Goal: Task Accomplishment & Management: Manage account settings

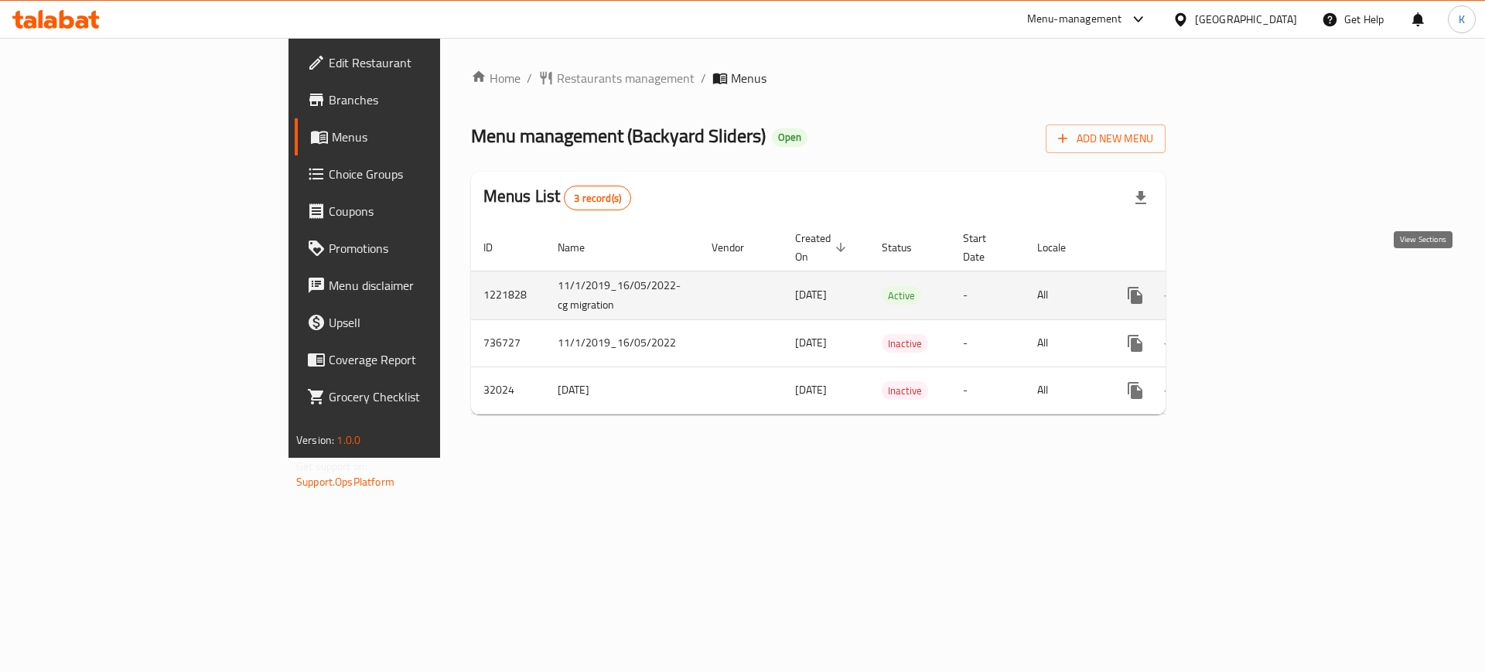
click at [1256, 286] on icon "enhanced table" at bounding box center [1247, 295] width 19 height 19
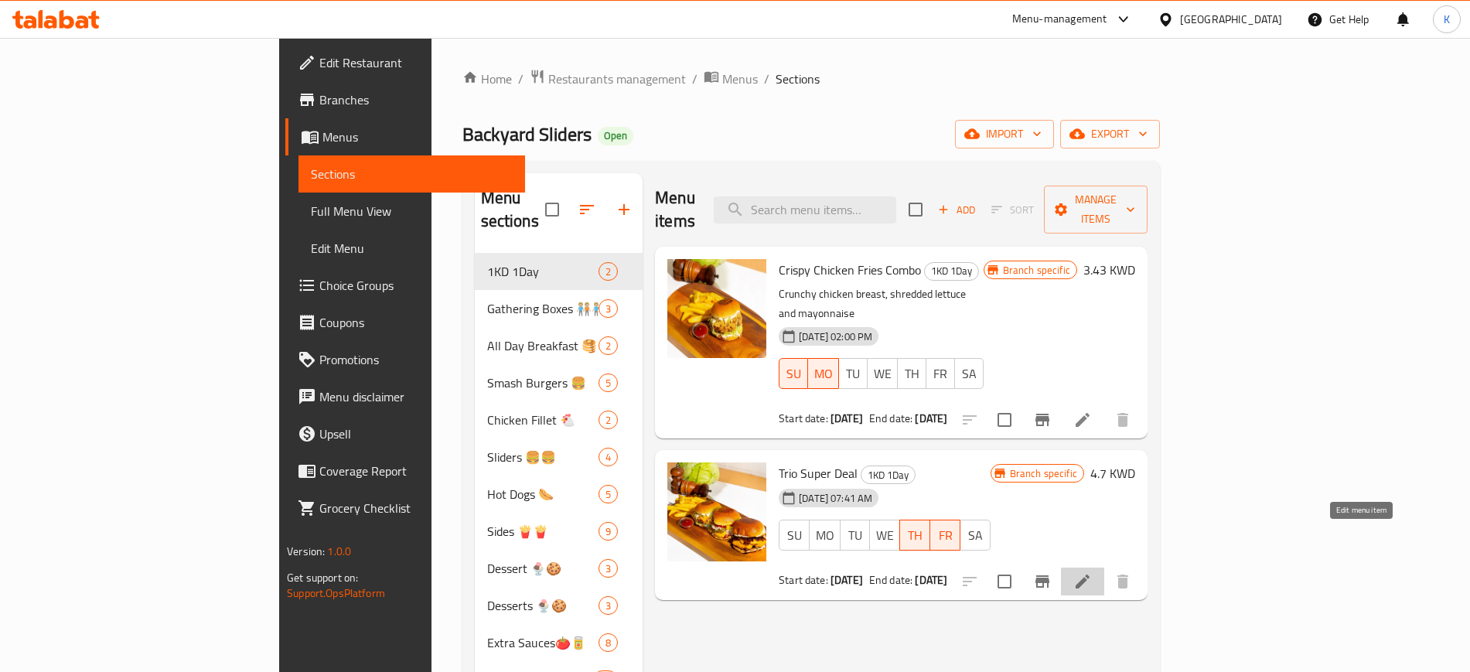
click at [1090, 575] on icon at bounding box center [1083, 582] width 14 height 14
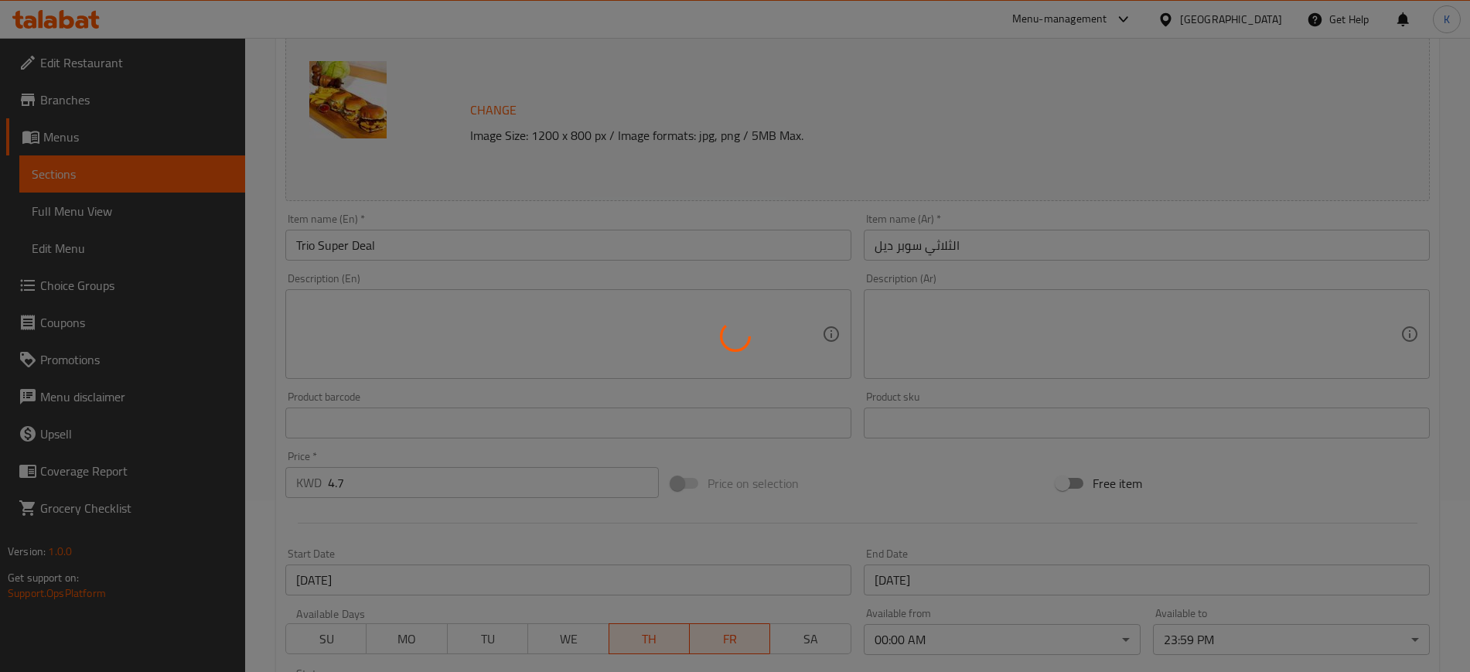
scroll to position [387, 0]
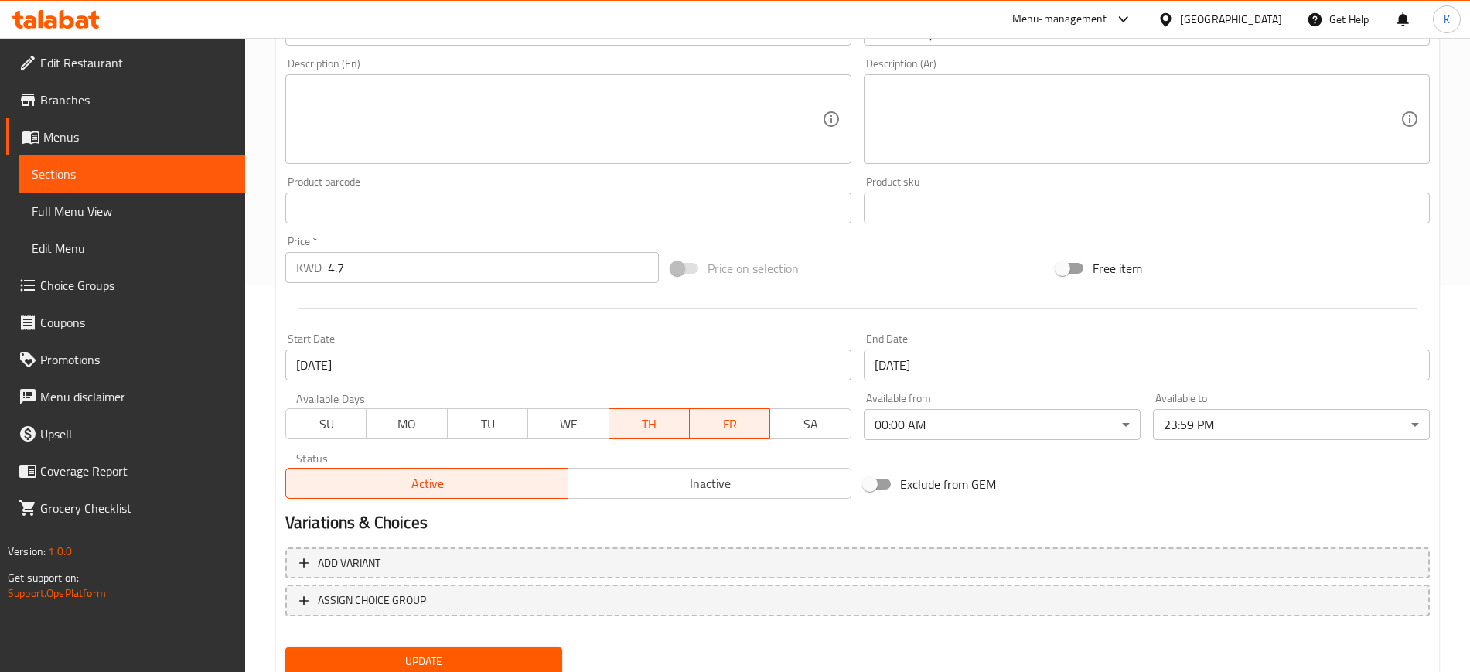
click at [580, 424] on span "WE" at bounding box center [568, 424] width 68 height 22
click at [752, 427] on span "FR" at bounding box center [730, 424] width 69 height 22
click at [490, 428] on span "TU" at bounding box center [488, 424] width 68 height 22
click at [661, 429] on span "TH" at bounding box center [650, 424] width 69 height 22
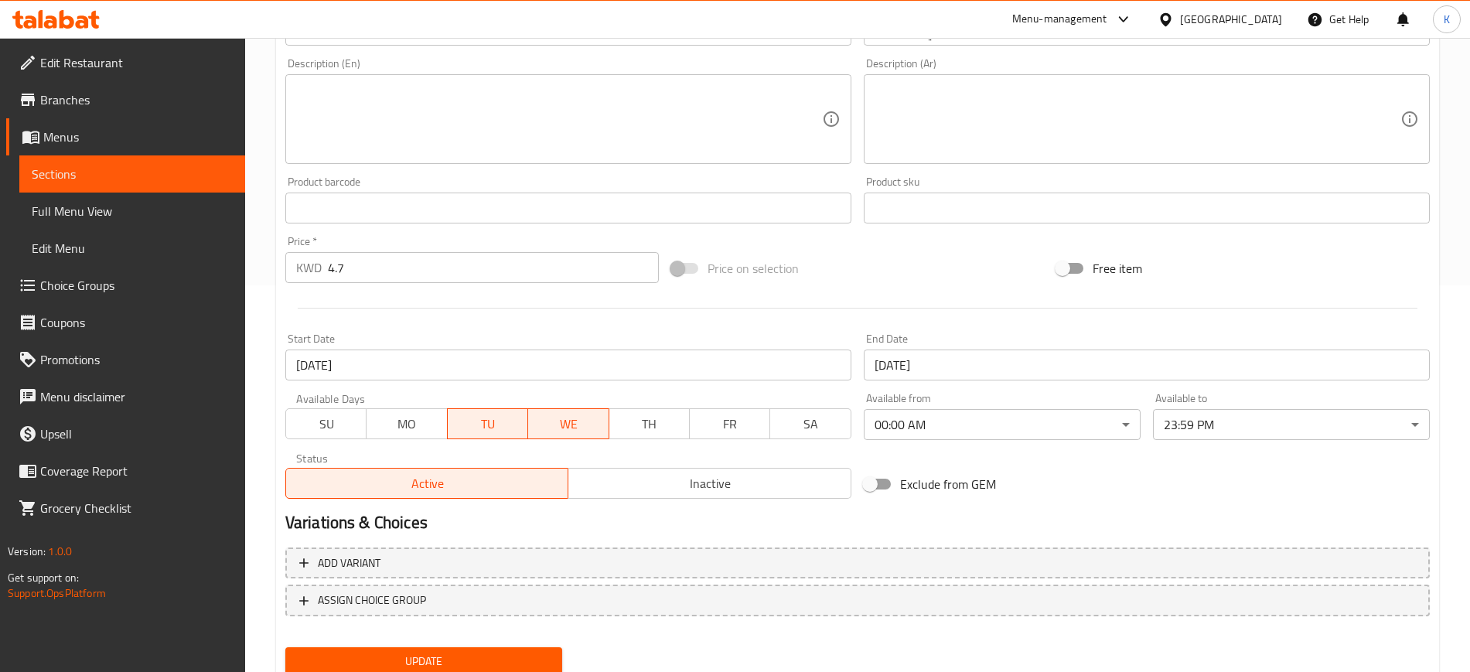
click at [435, 367] on input "11-09-2025" at bounding box center [568, 365] width 566 height 31
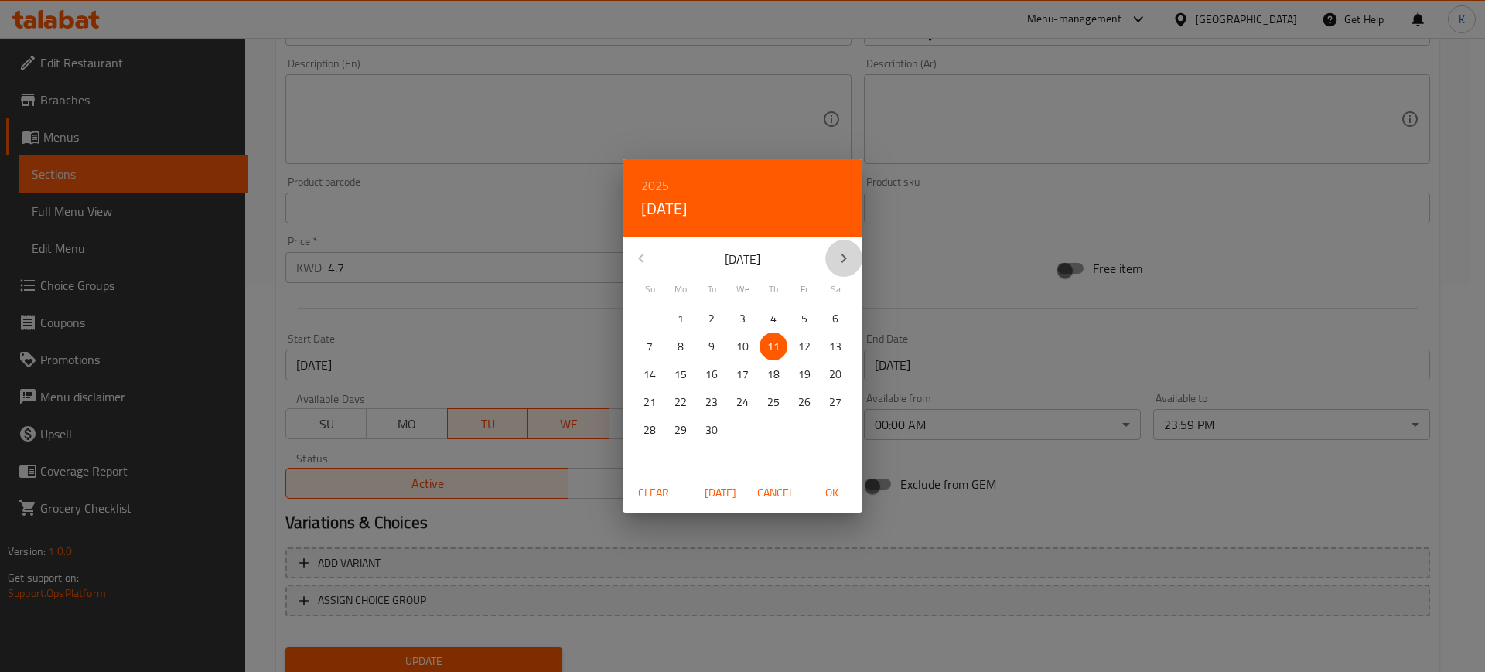
click at [842, 254] on icon "button" at bounding box center [844, 258] width 19 height 19
click at [710, 353] on p "7" at bounding box center [712, 346] width 6 height 19
click at [831, 498] on span "OK" at bounding box center [831, 492] width 37 height 19
type input "[DATE]"
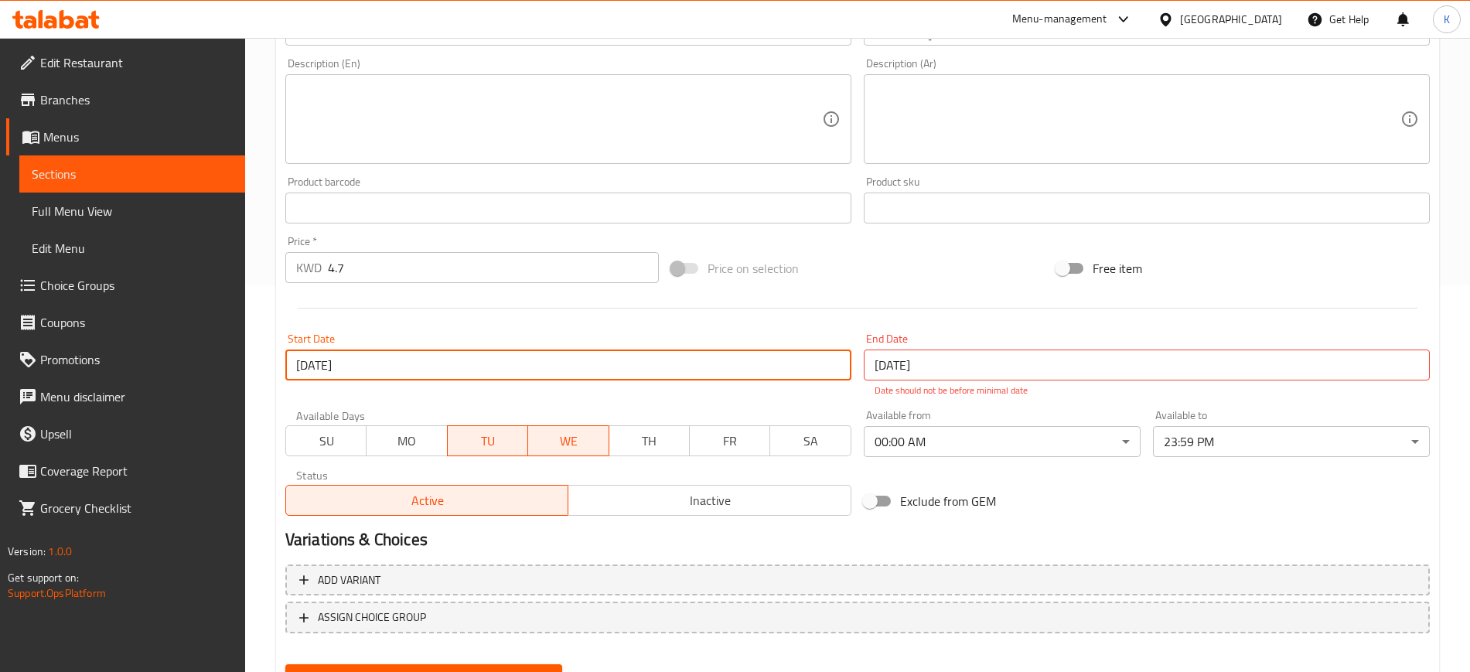
click at [934, 357] on input "11-09-2025" at bounding box center [1147, 365] width 566 height 31
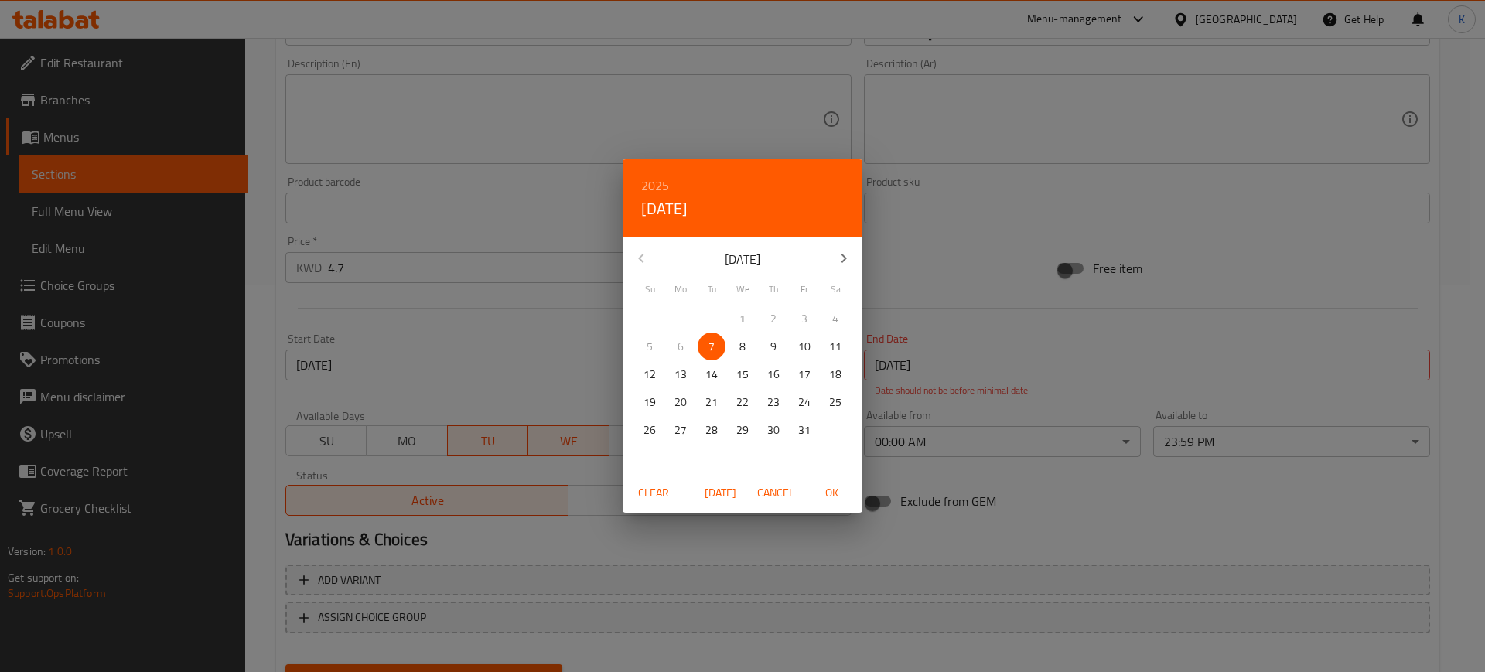
click at [830, 490] on span "OK" at bounding box center [831, 492] width 37 height 19
type input "[DATE]"
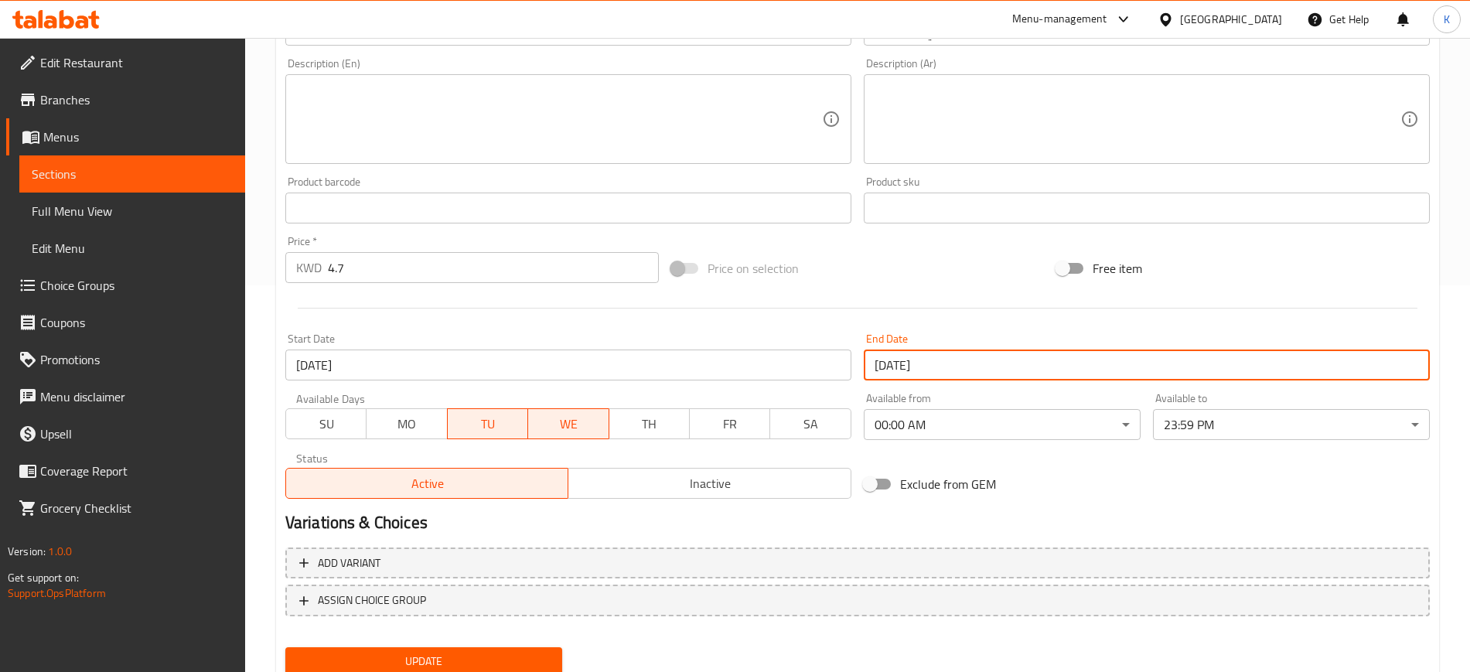
click at [912, 368] on input "[DATE]" at bounding box center [1147, 365] width 566 height 31
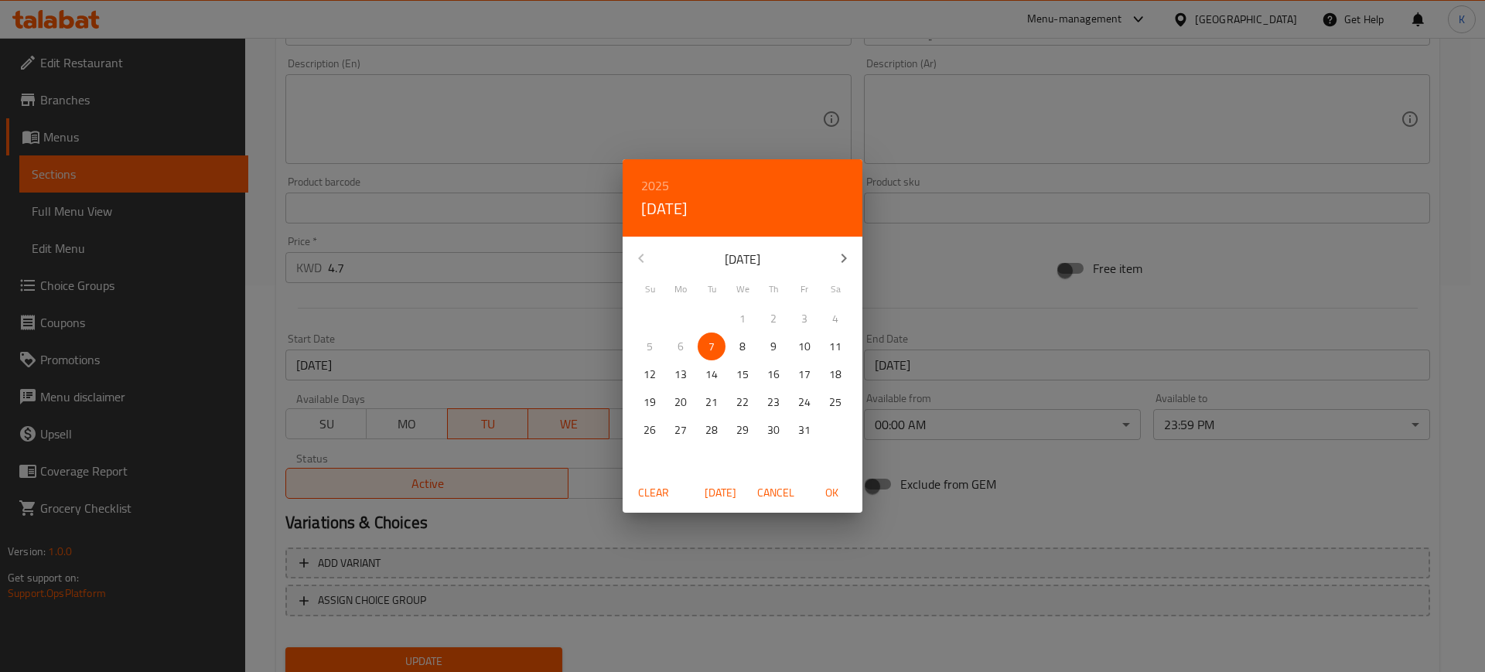
click at [1057, 511] on div "2025 Tue, Oct 7 October 2025 Su Mo Tu We Th Fr Sa 28 29 30 1 2 3 4 5 6 7 8 9 10…" at bounding box center [742, 336] width 1485 height 672
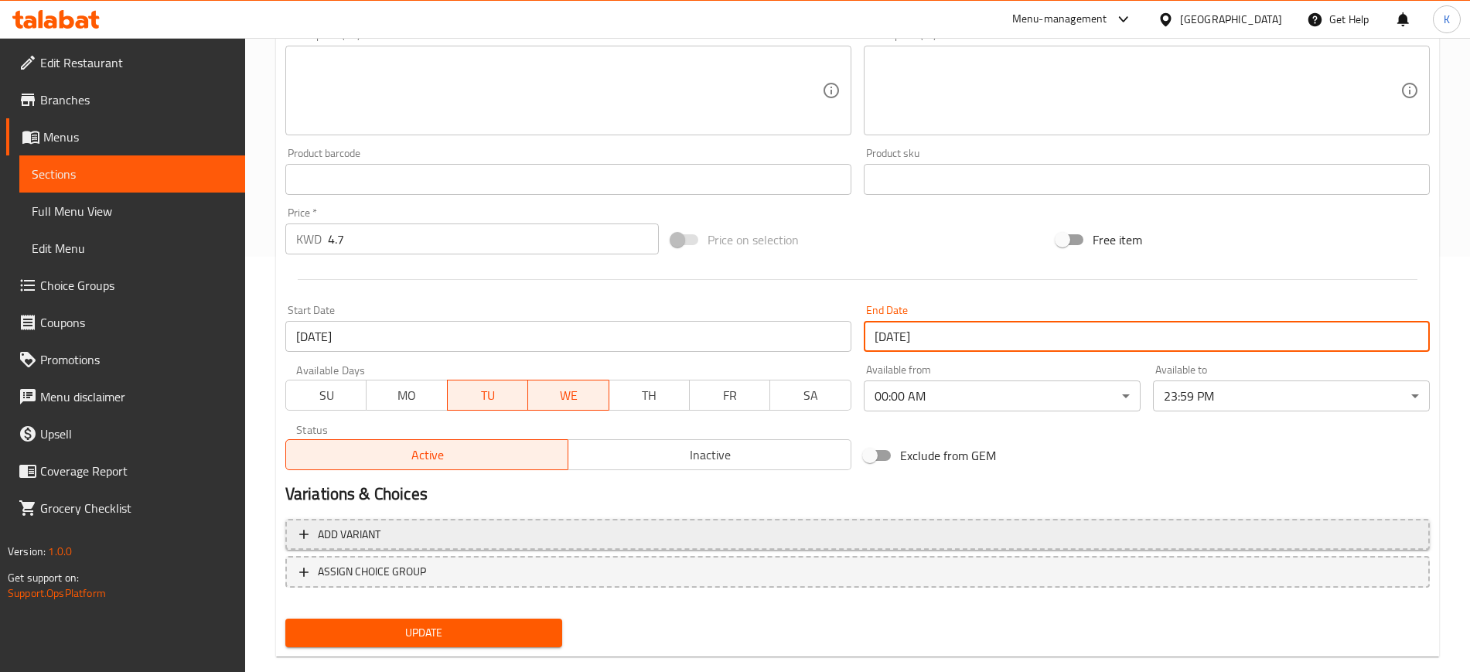
scroll to position [443, 0]
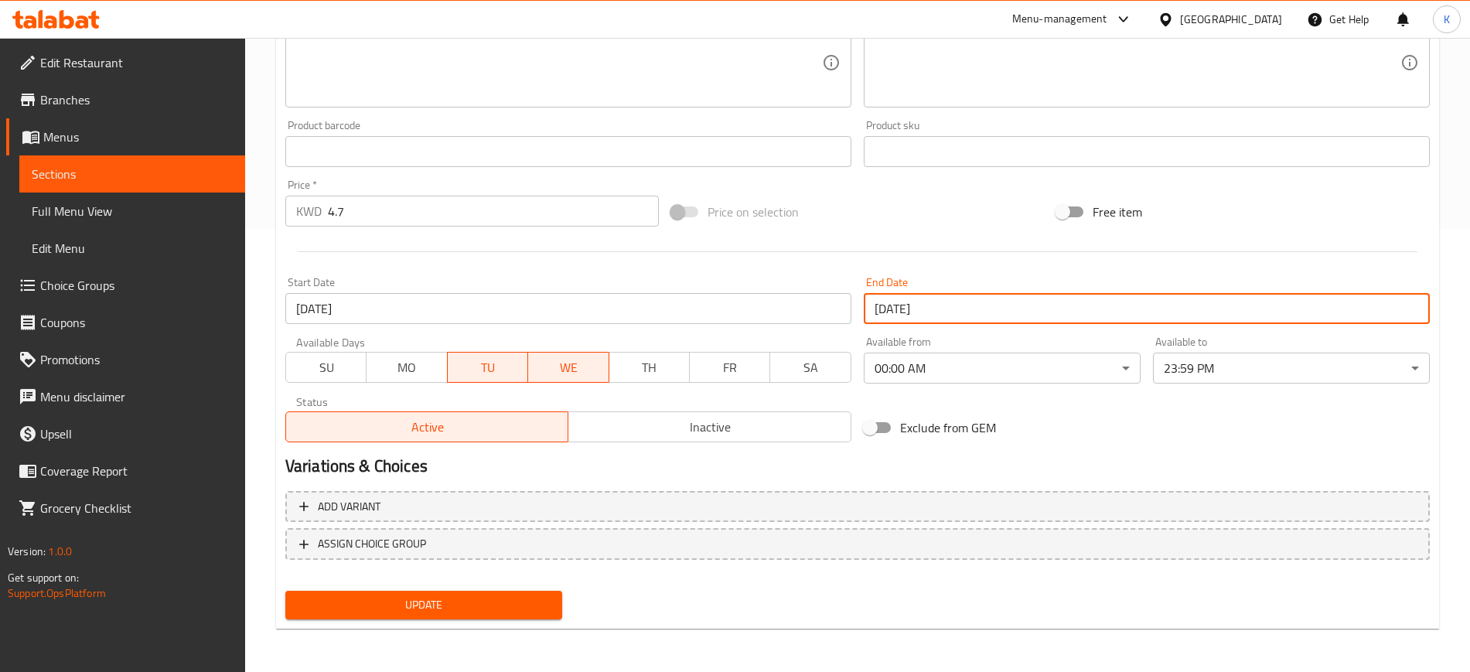
click at [479, 593] on button "Update" at bounding box center [423, 605] width 277 height 29
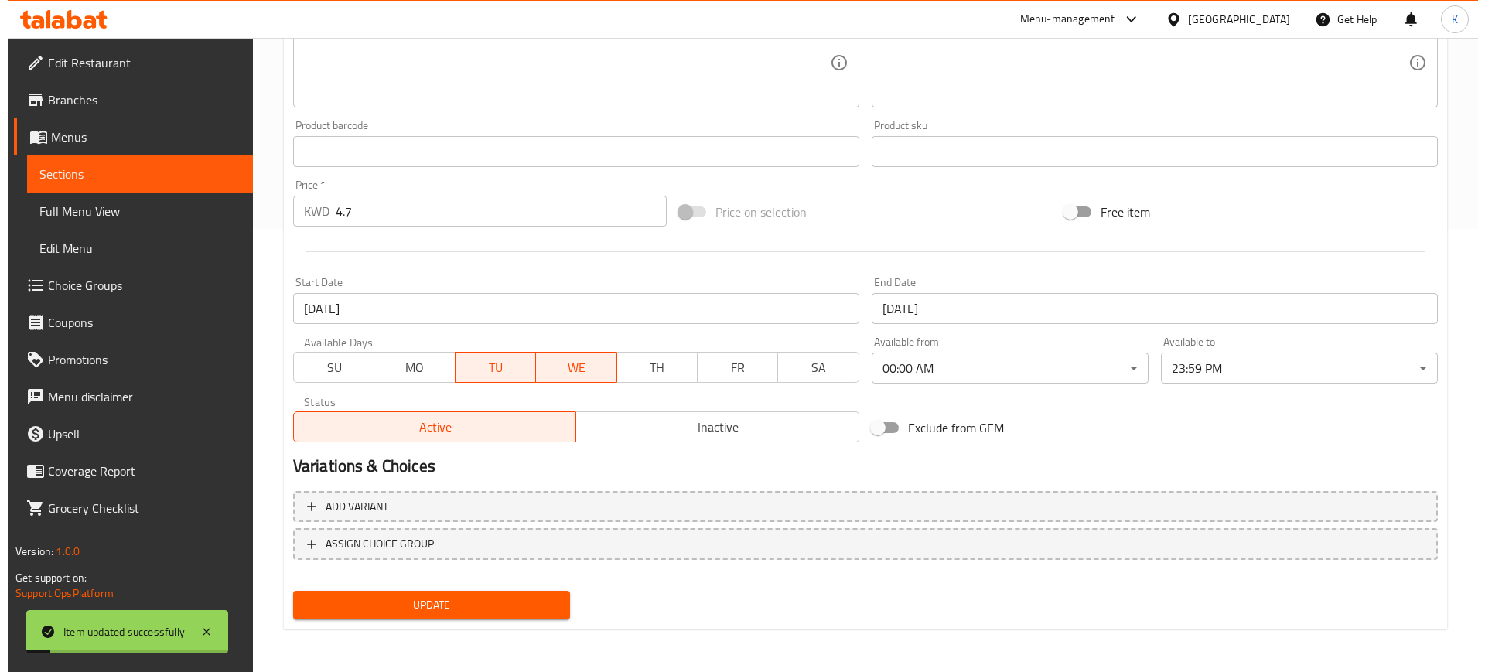
scroll to position [0, 0]
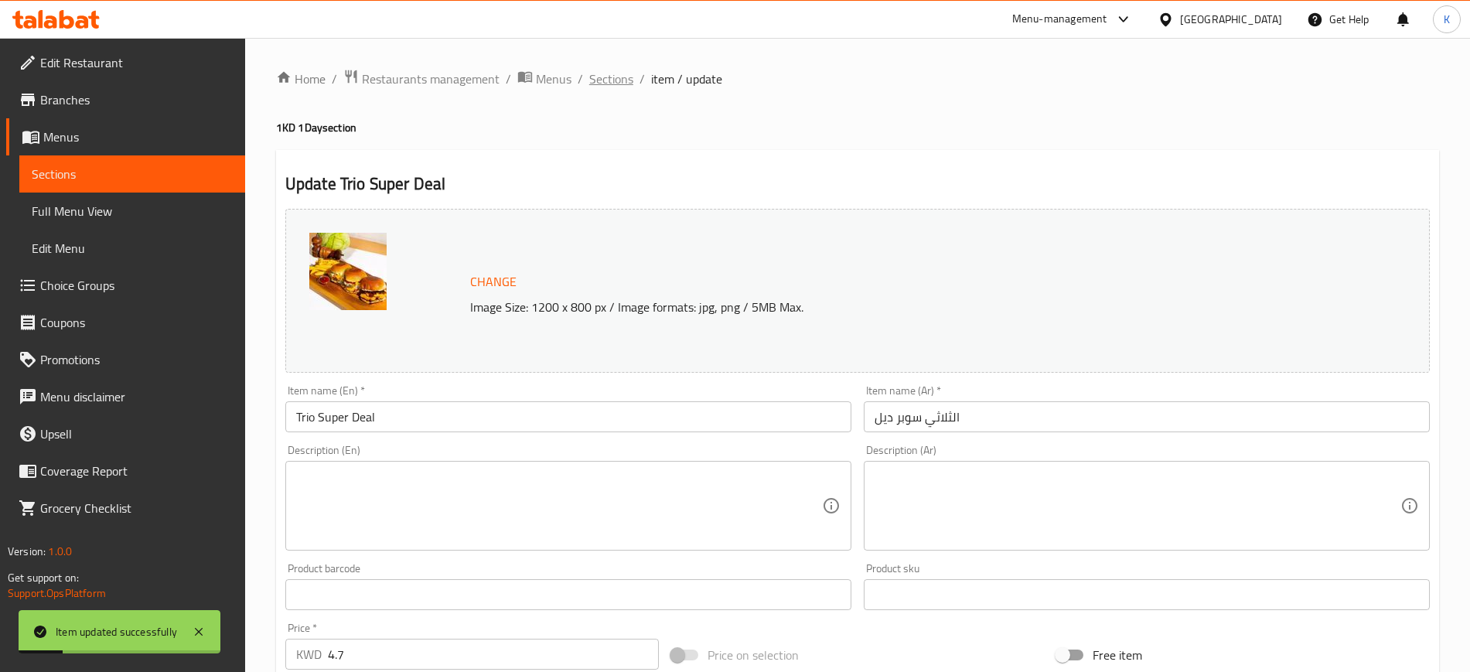
click at [612, 79] on span "Sections" at bounding box center [611, 79] width 44 height 19
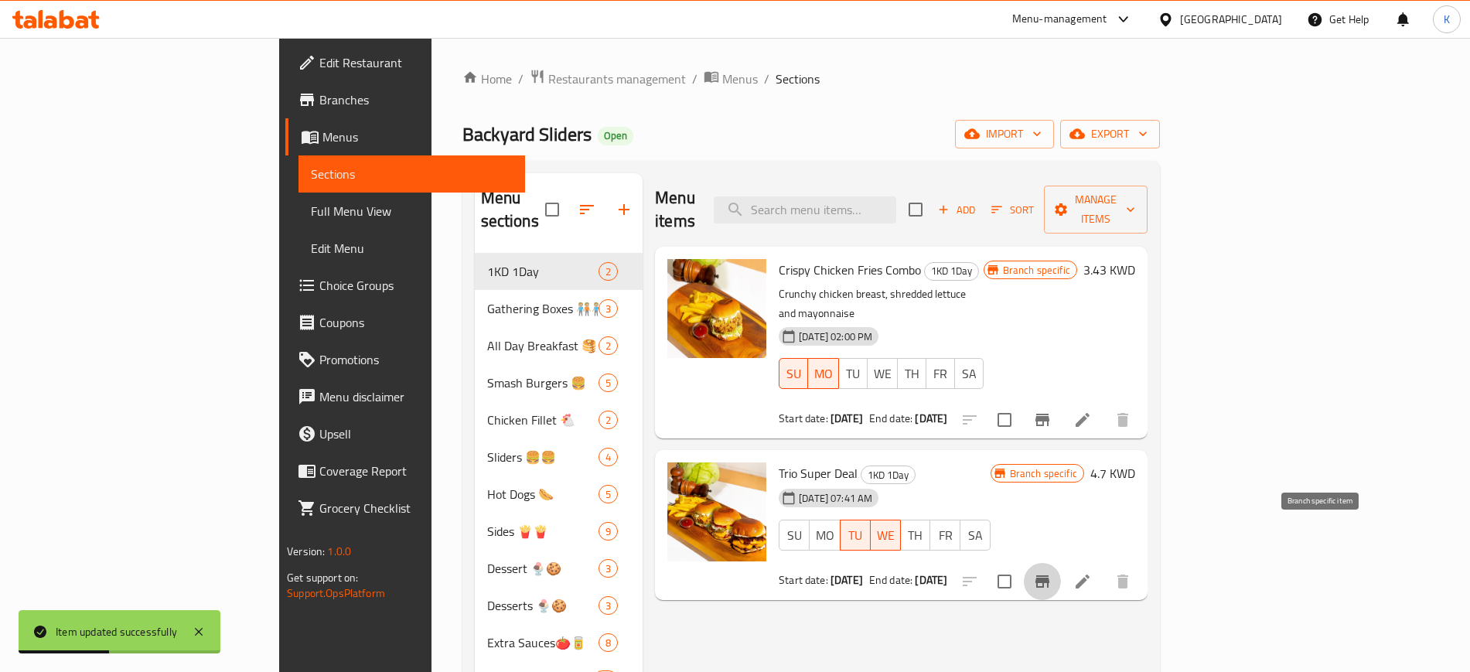
click at [1052, 572] on icon "Branch-specific-item" at bounding box center [1042, 581] width 19 height 19
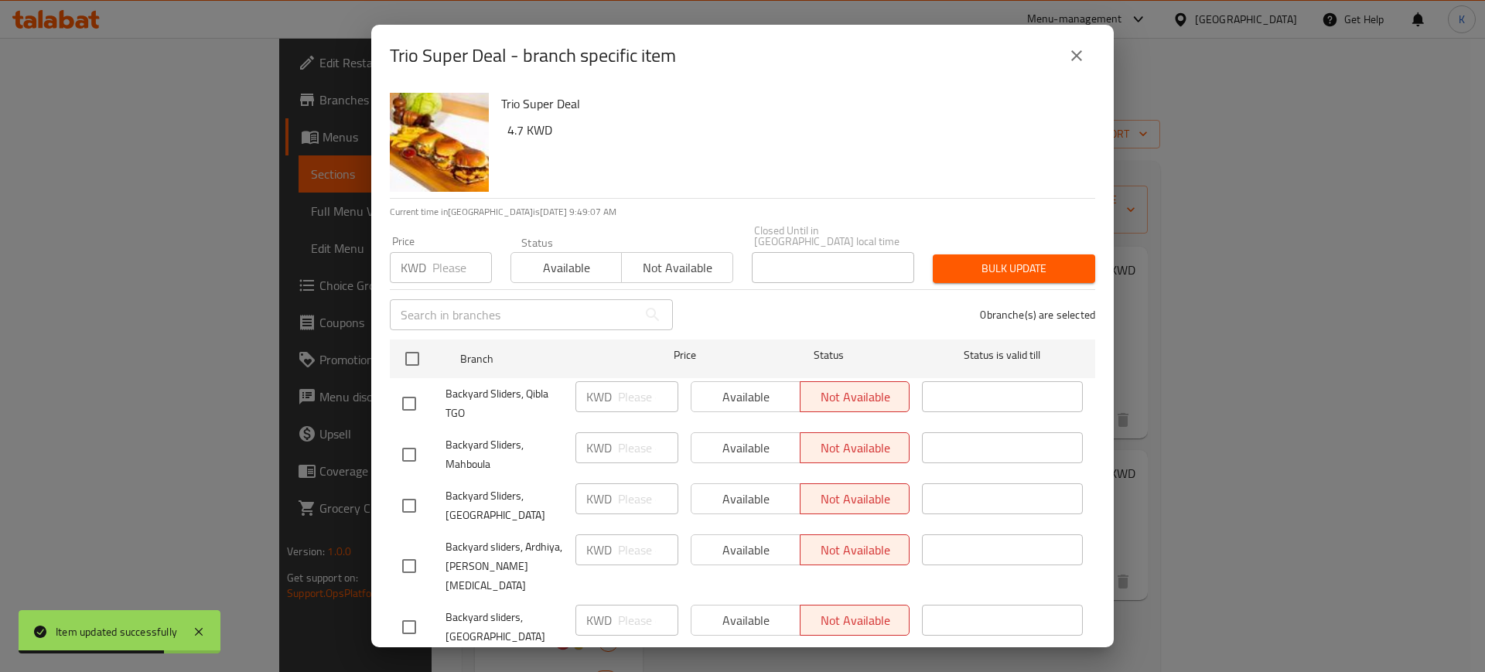
click at [1074, 61] on icon "close" at bounding box center [1076, 55] width 19 height 19
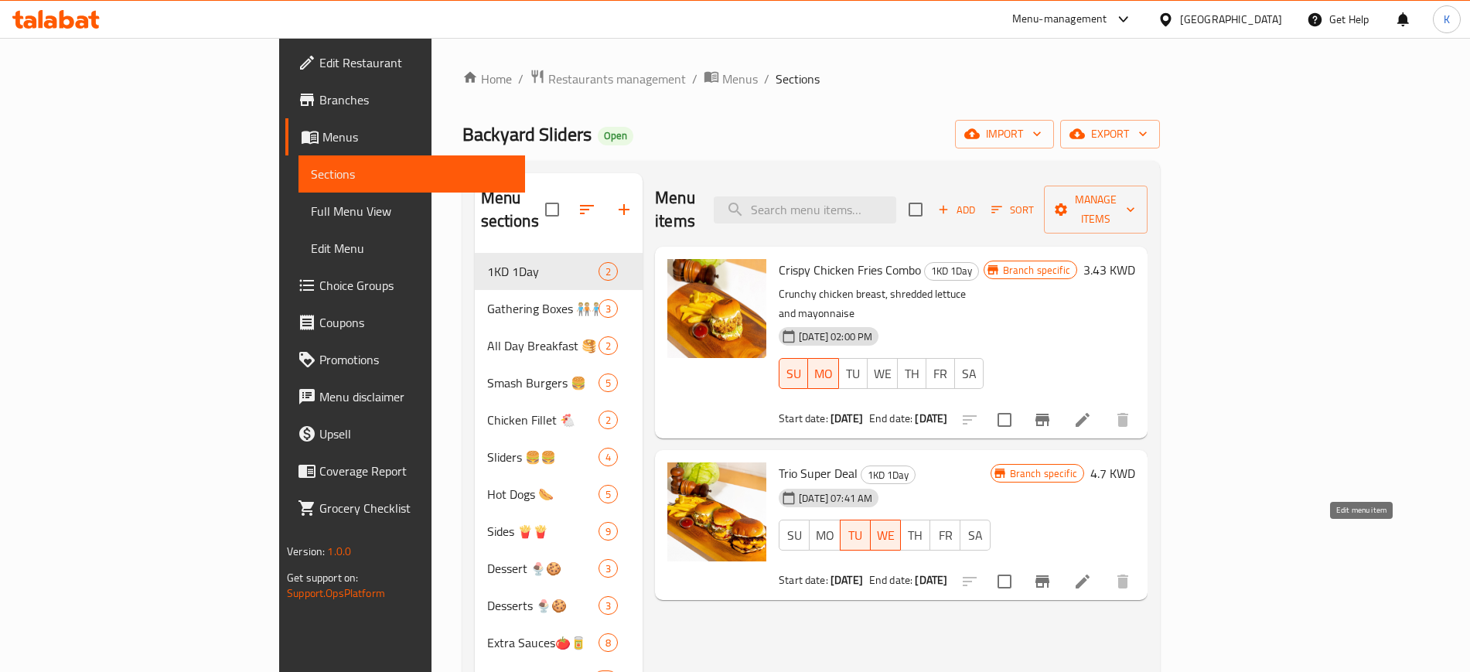
click at [1092, 572] on icon at bounding box center [1083, 581] width 19 height 19
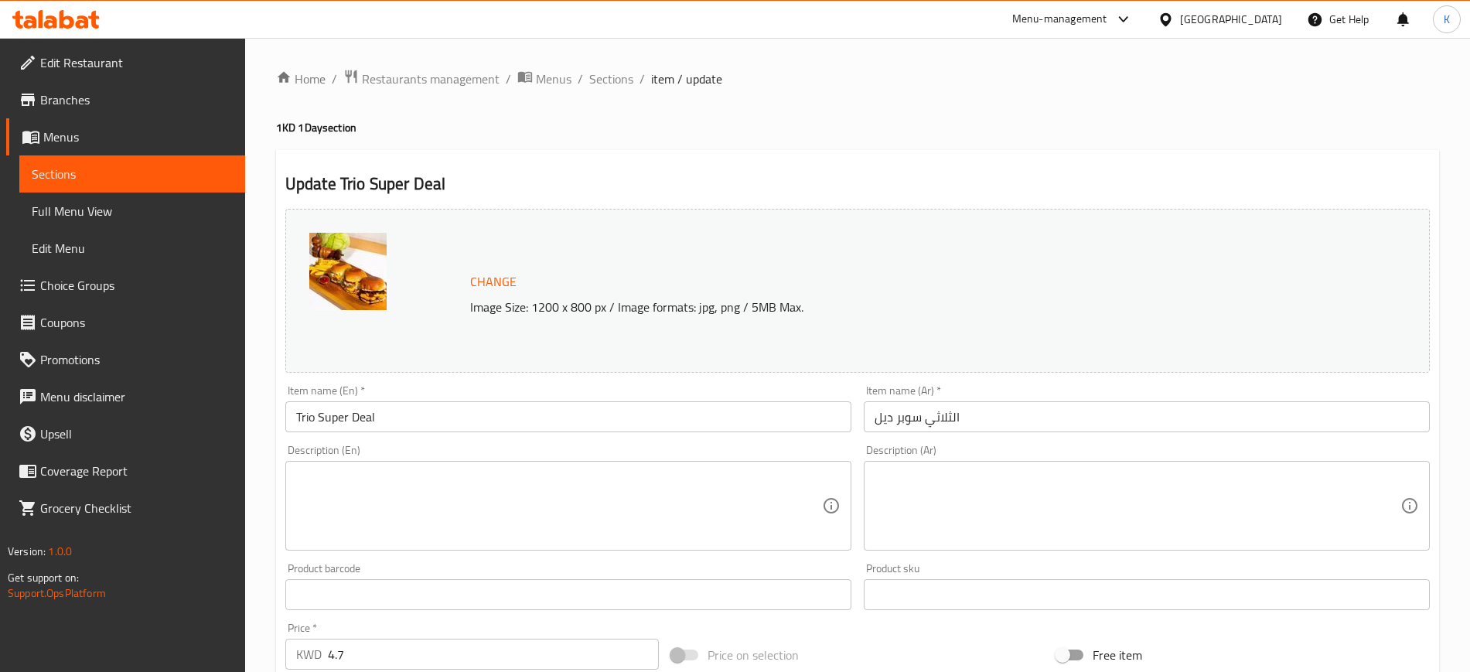
click at [66, 98] on span "Branches" at bounding box center [136, 99] width 193 height 19
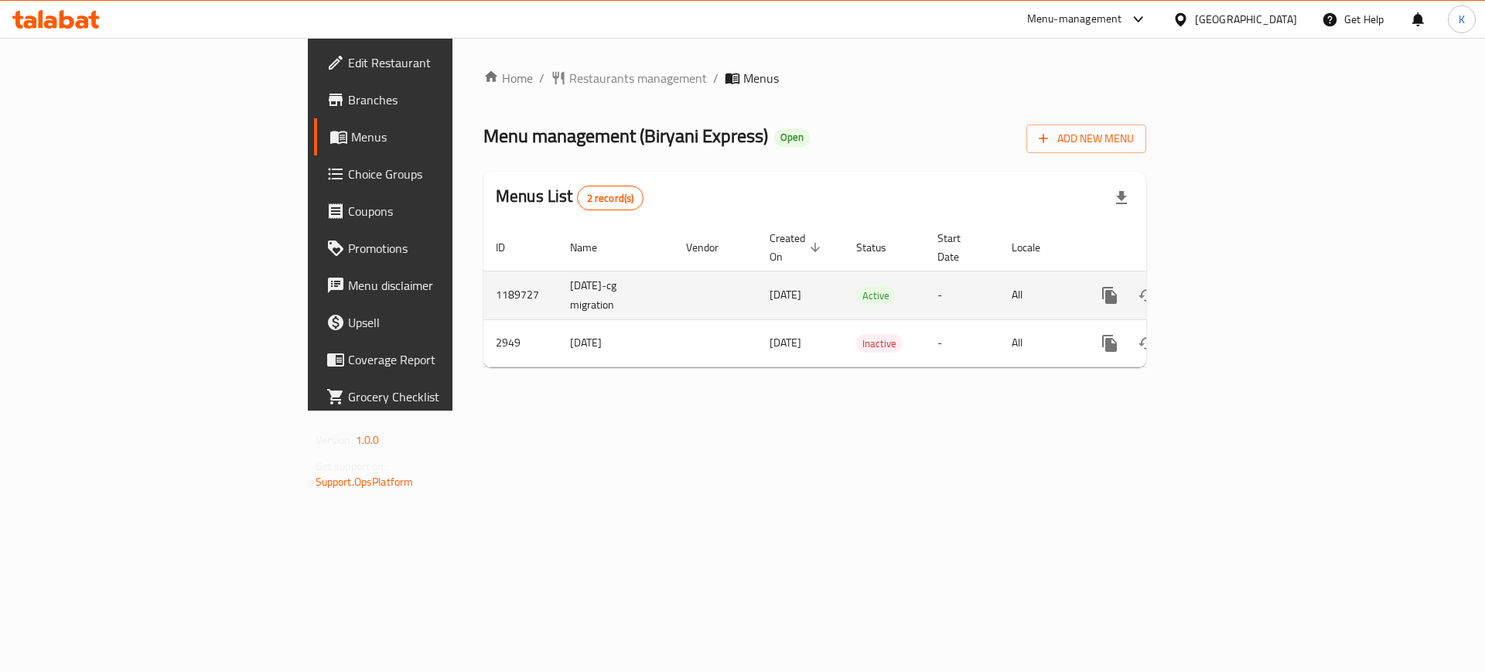
click at [1231, 286] on icon "enhanced table" at bounding box center [1221, 295] width 19 height 19
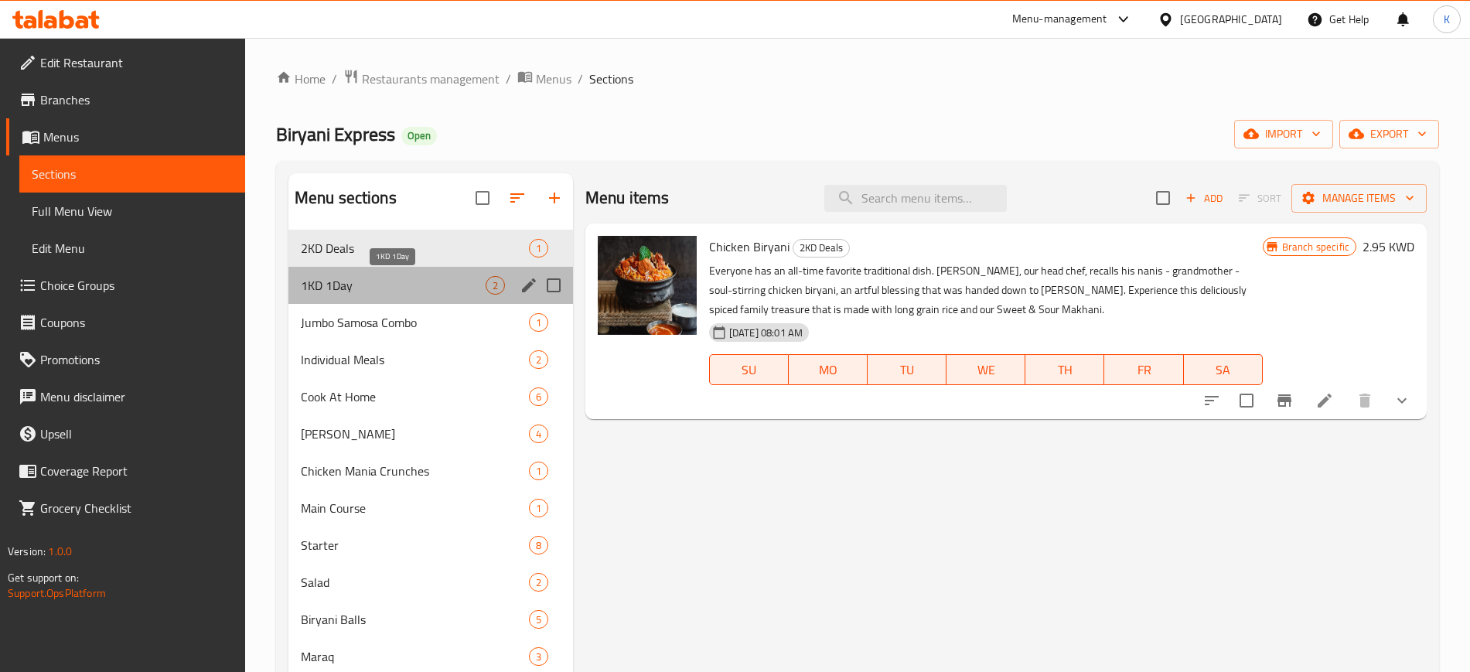
click at [402, 289] on span "1KD 1Day" at bounding box center [393, 285] width 185 height 19
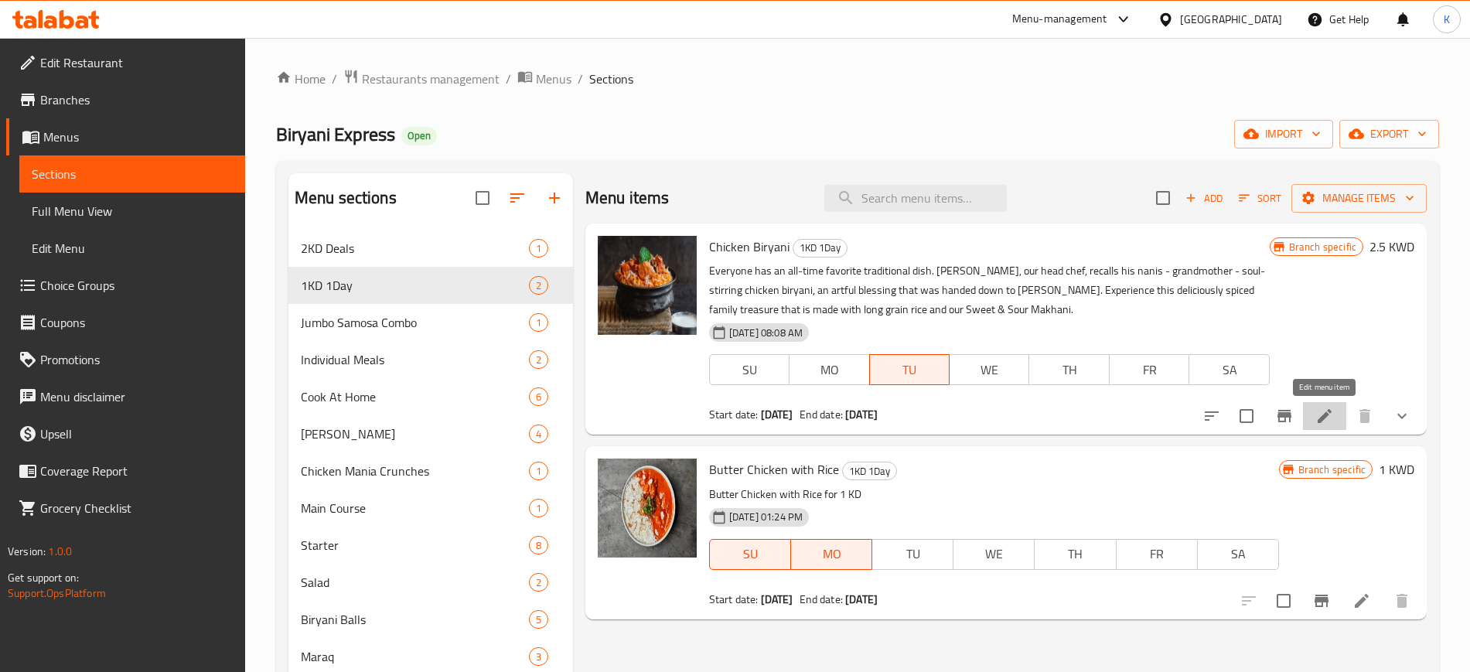
click at [1323, 412] on icon at bounding box center [1325, 416] width 19 height 19
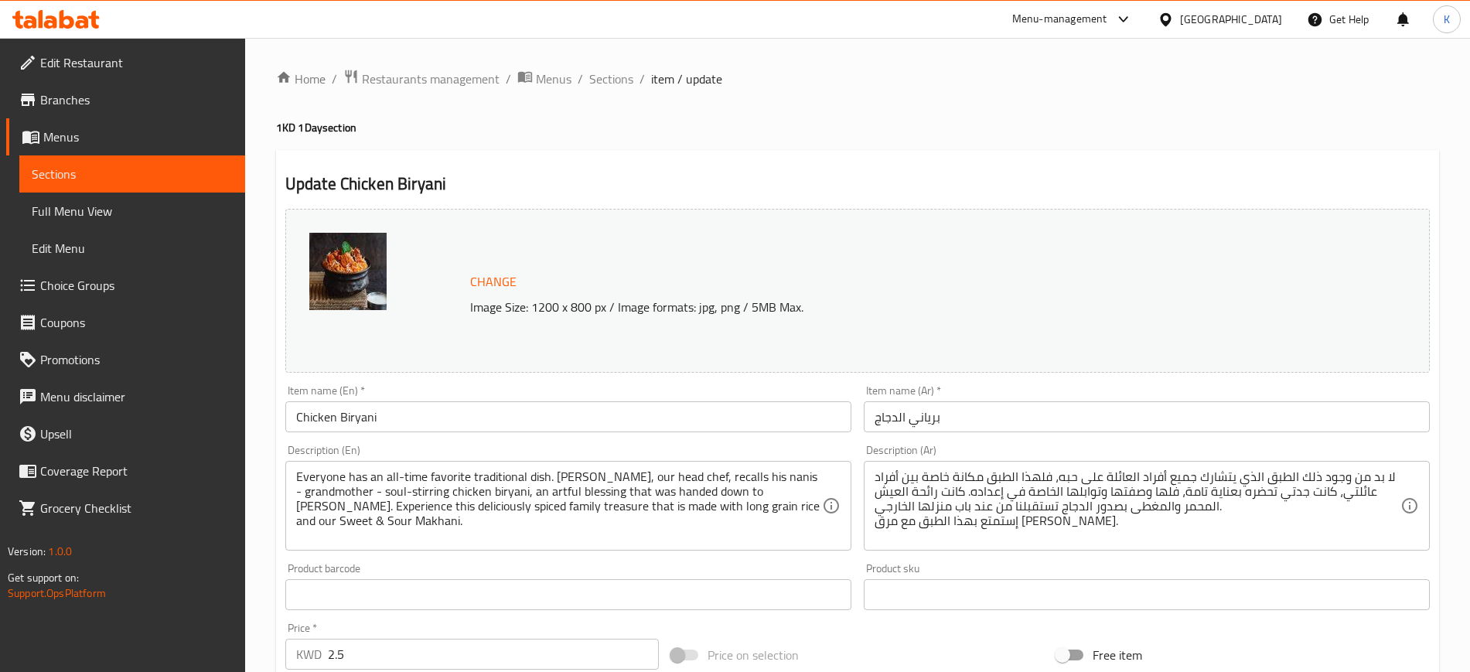
scroll to position [387, 0]
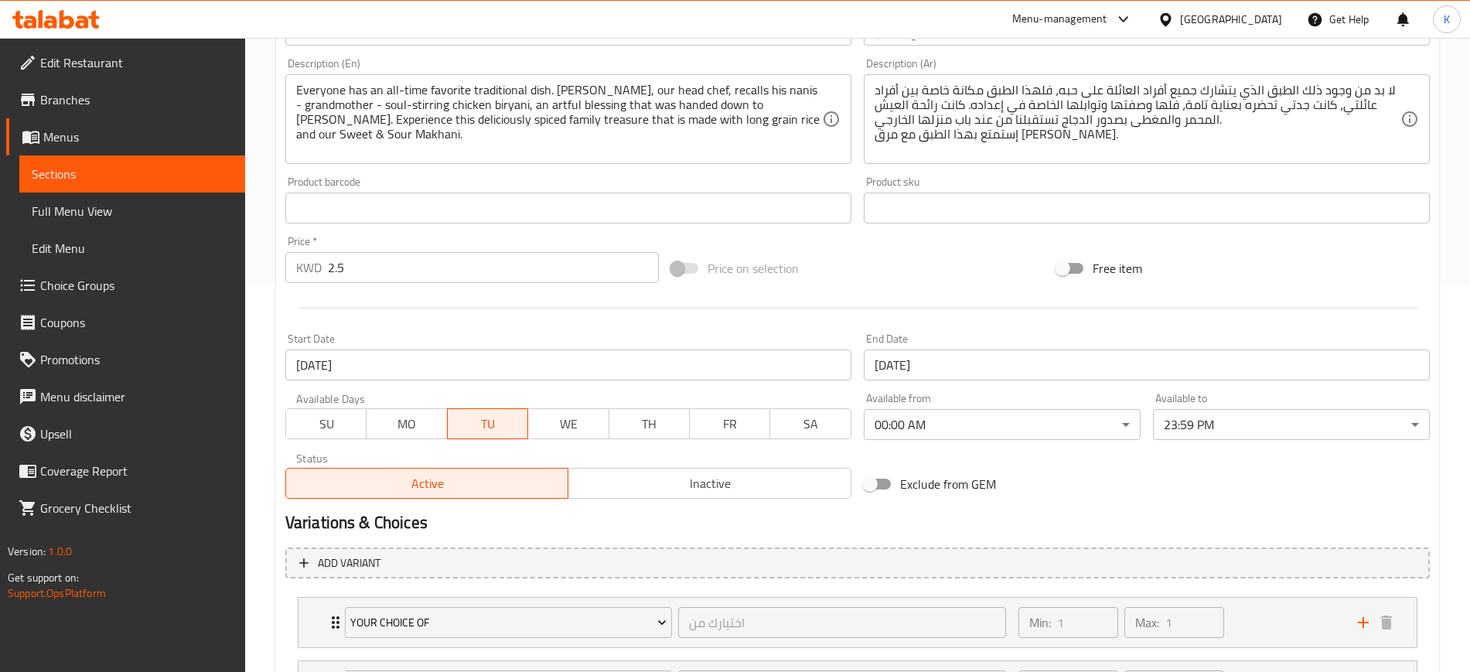
click at [560, 427] on span "WE" at bounding box center [568, 424] width 68 height 22
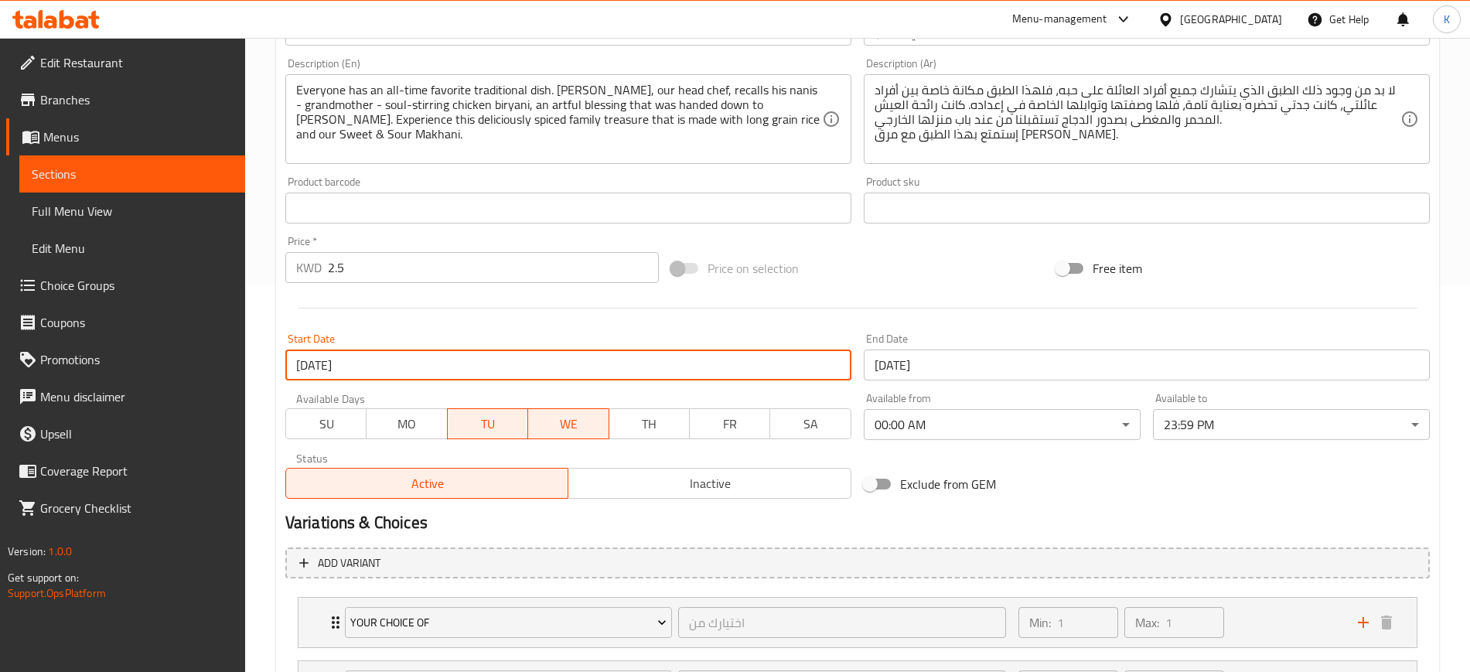
click at [606, 377] on input "[DATE]" at bounding box center [568, 365] width 566 height 31
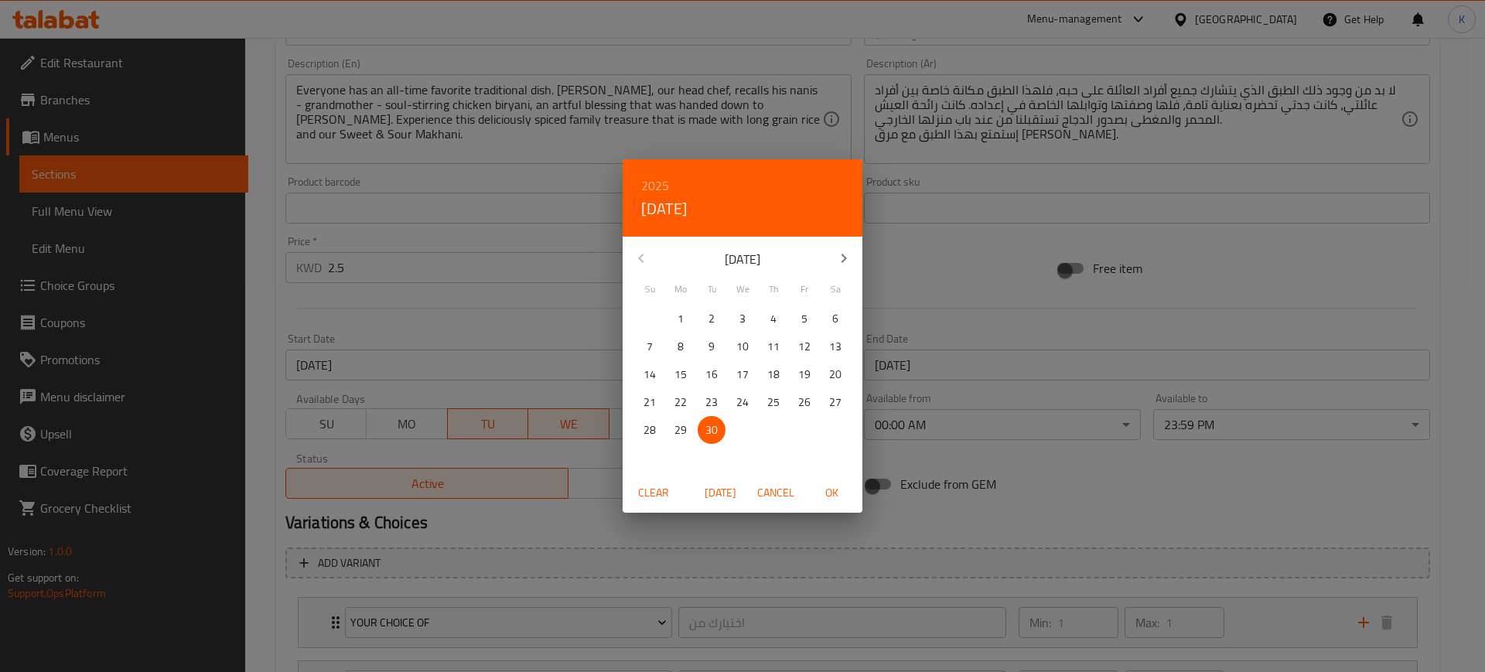
click at [843, 258] on icon "button" at bounding box center [844, 258] width 19 height 19
click at [709, 343] on p "7" at bounding box center [712, 346] width 6 height 19
click at [828, 497] on span "OK" at bounding box center [831, 492] width 37 height 19
type input "[DATE]"
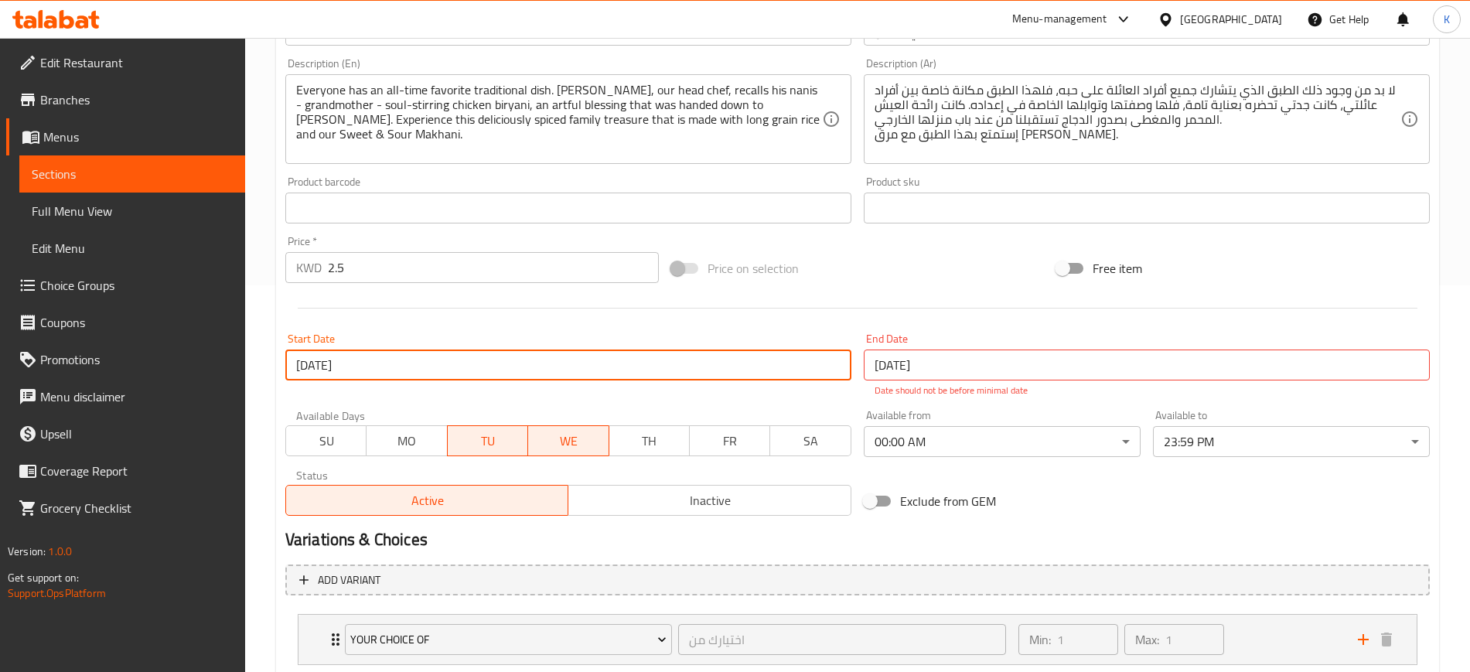
click at [973, 370] on input "[DATE]" at bounding box center [1147, 365] width 566 height 31
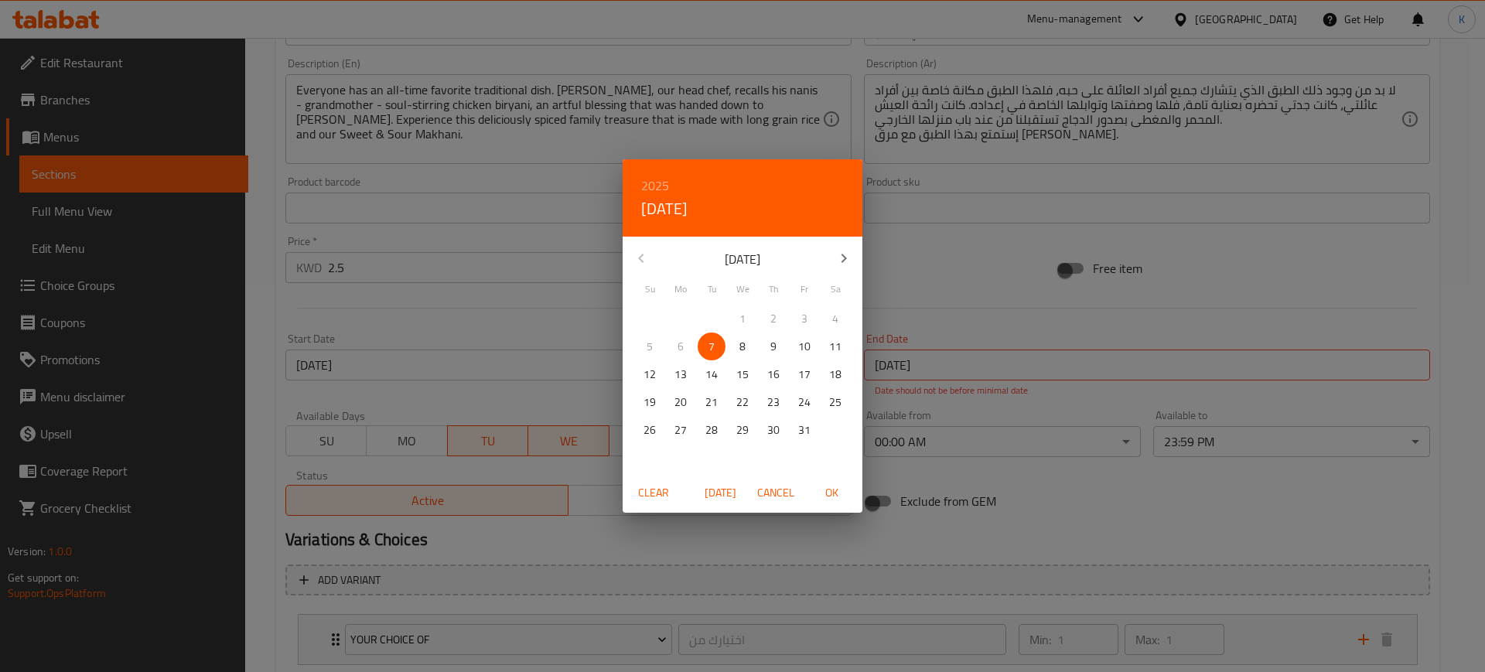
click at [830, 490] on span "OK" at bounding box center [831, 492] width 37 height 19
type input "[DATE]"
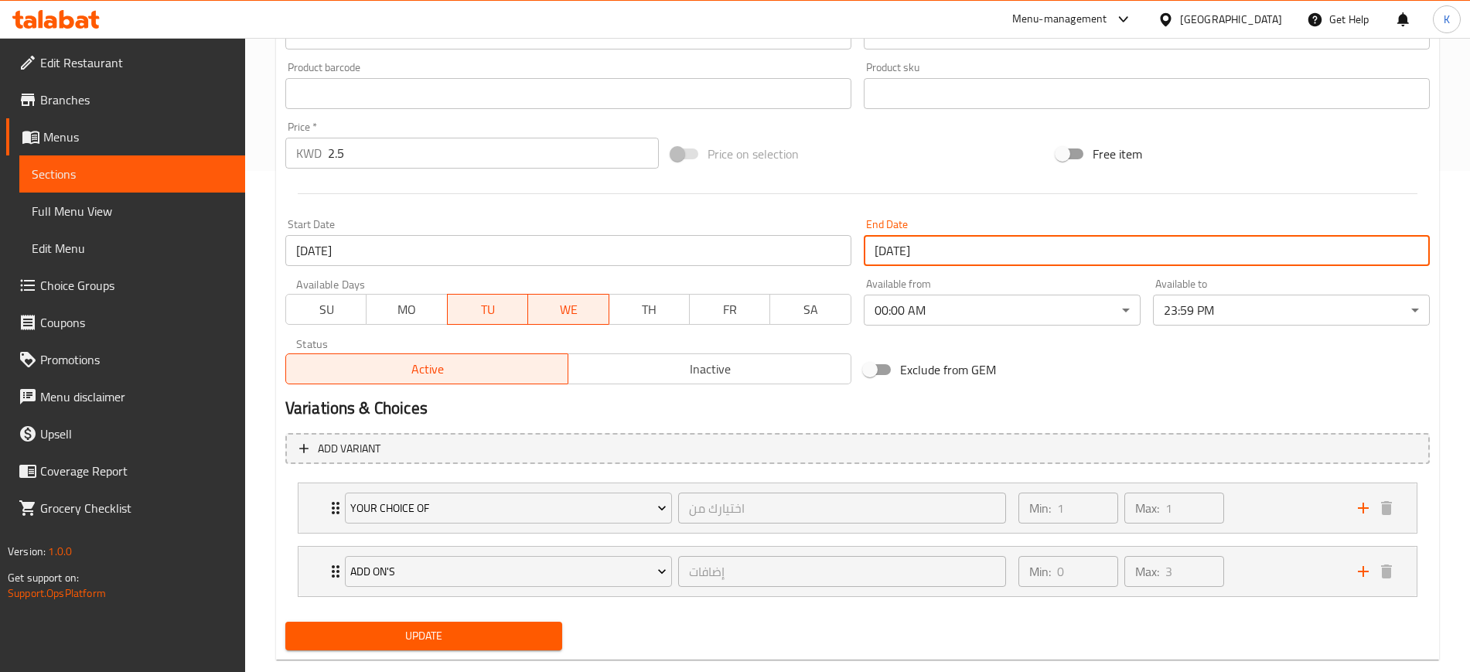
scroll to position [532, 0]
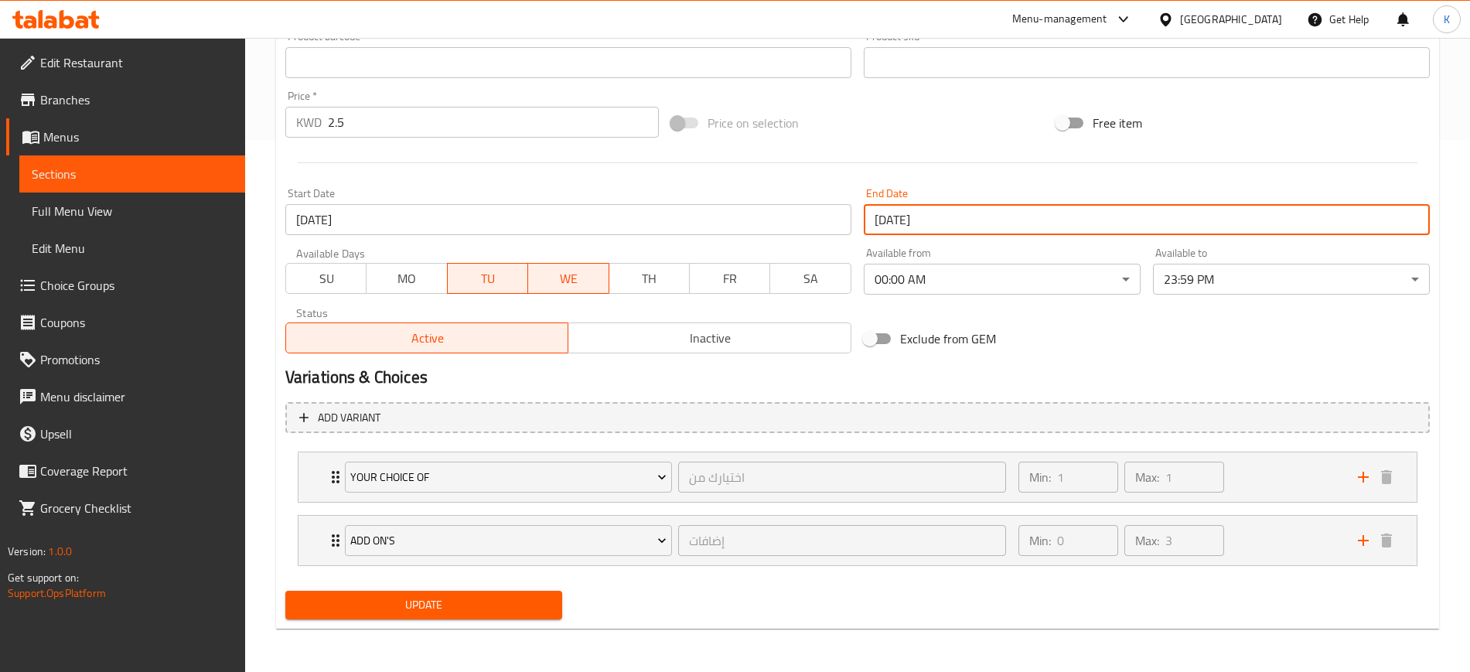
click at [497, 612] on span "Update" at bounding box center [424, 605] width 252 height 19
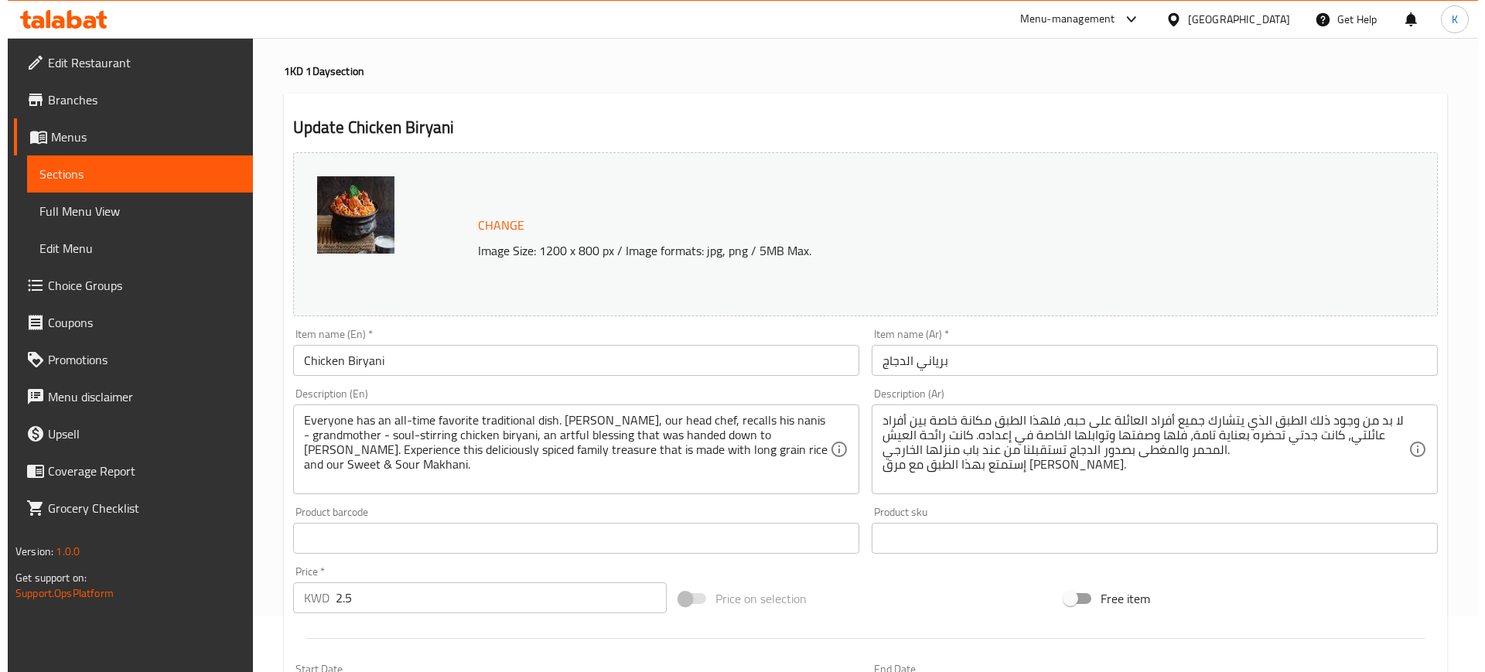
scroll to position [0, 0]
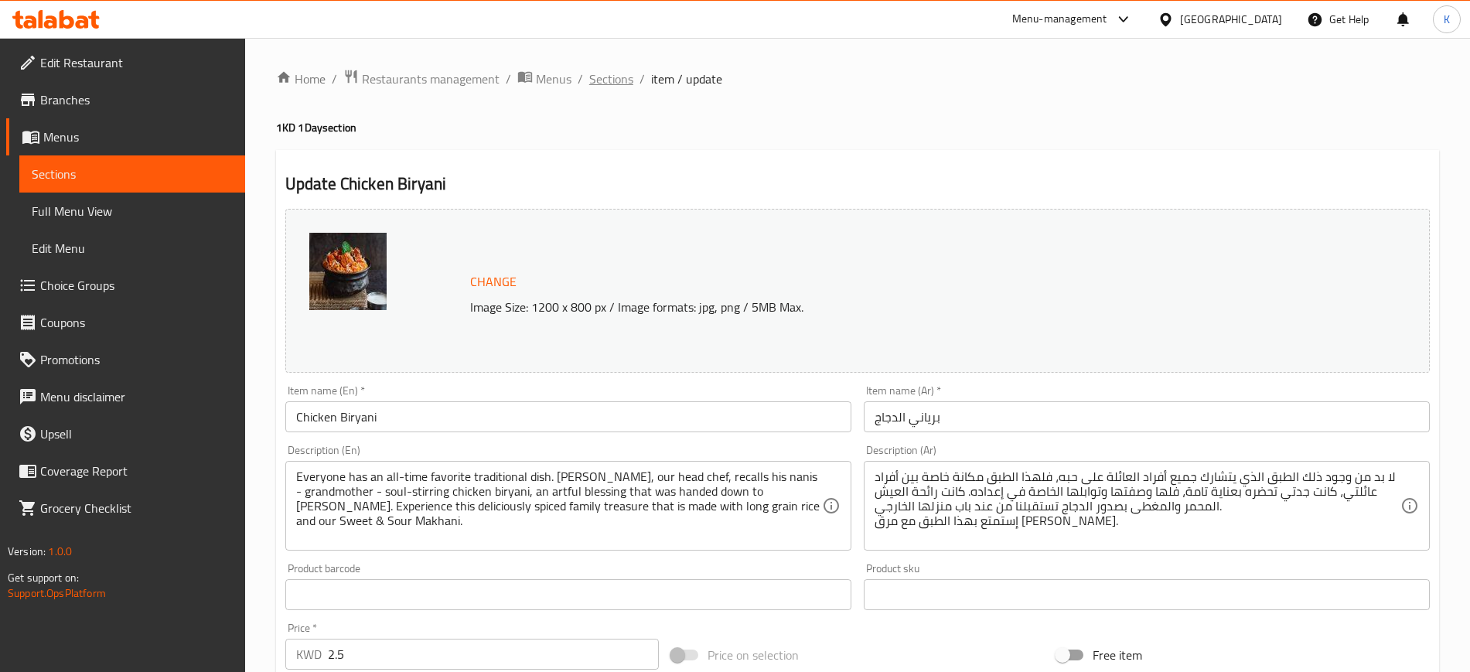
click at [614, 80] on span "Sections" at bounding box center [611, 79] width 44 height 19
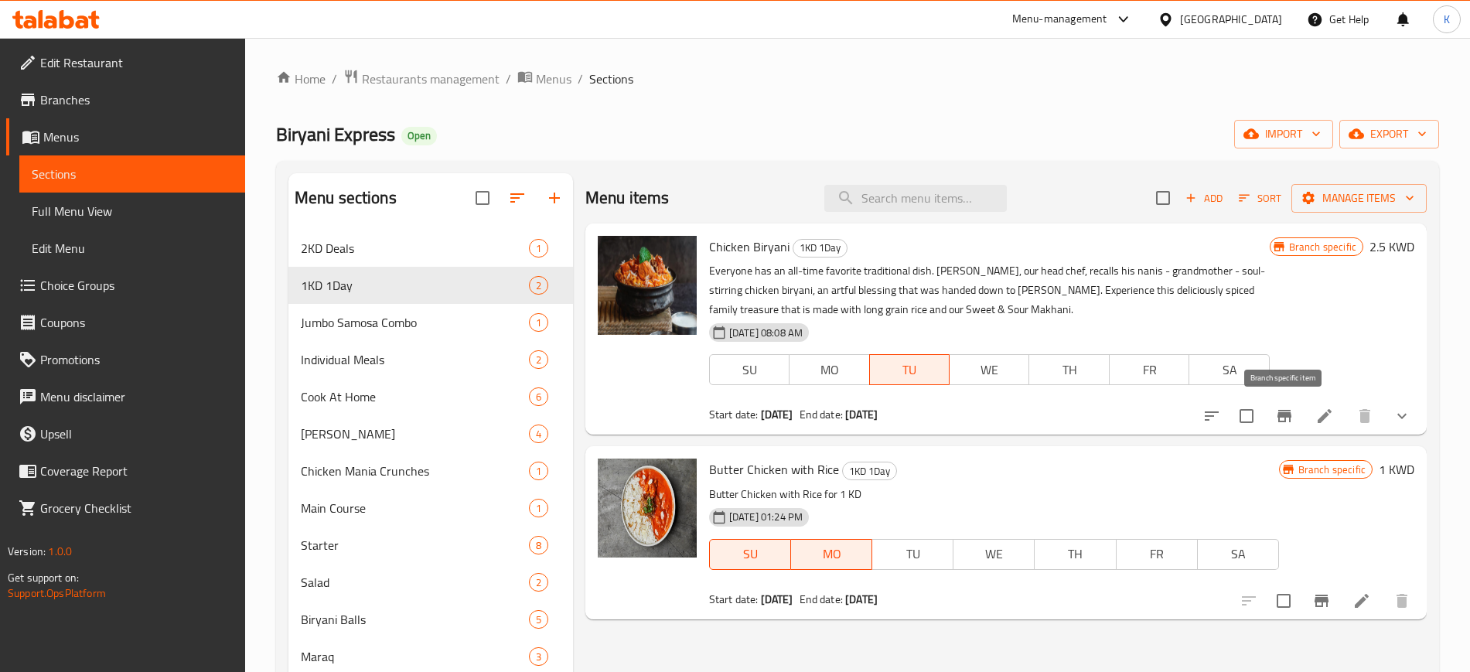
click at [1286, 415] on icon "Branch-specific-item" at bounding box center [1285, 416] width 14 height 12
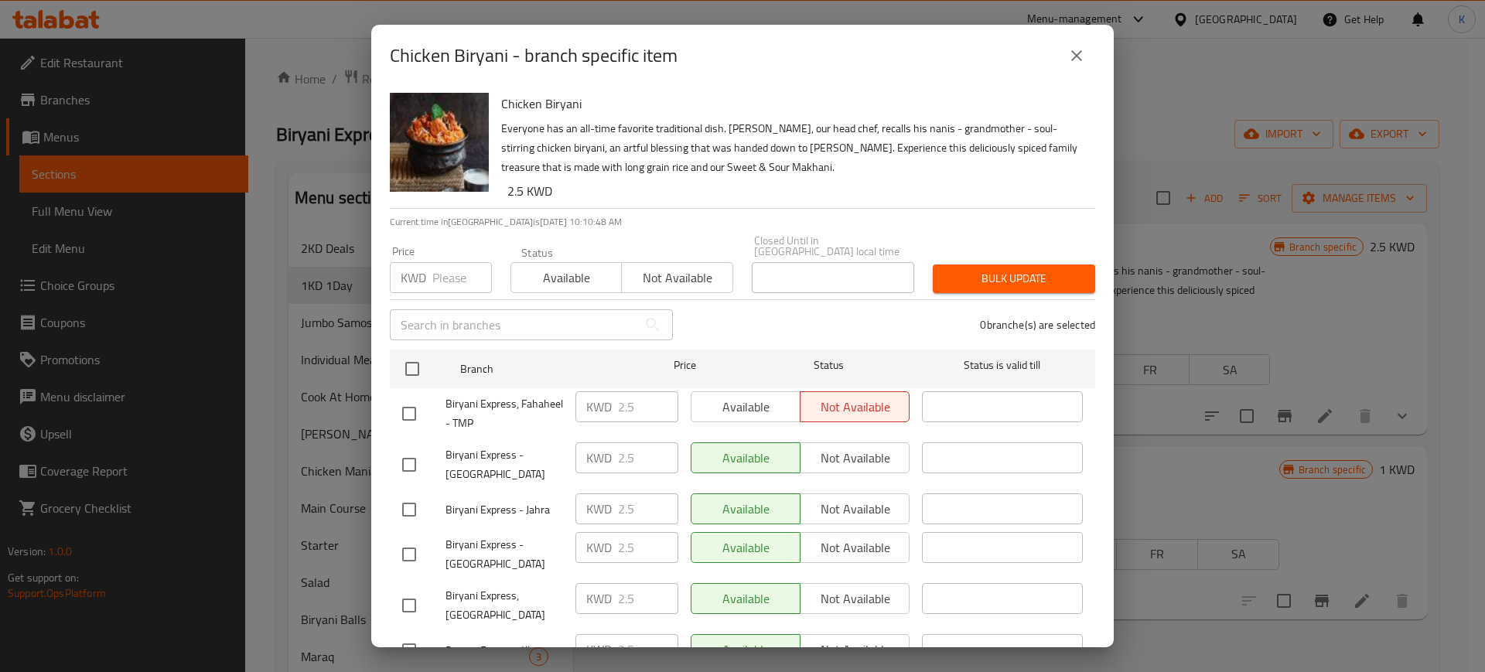
click at [1077, 54] on icon "close" at bounding box center [1076, 55] width 11 height 11
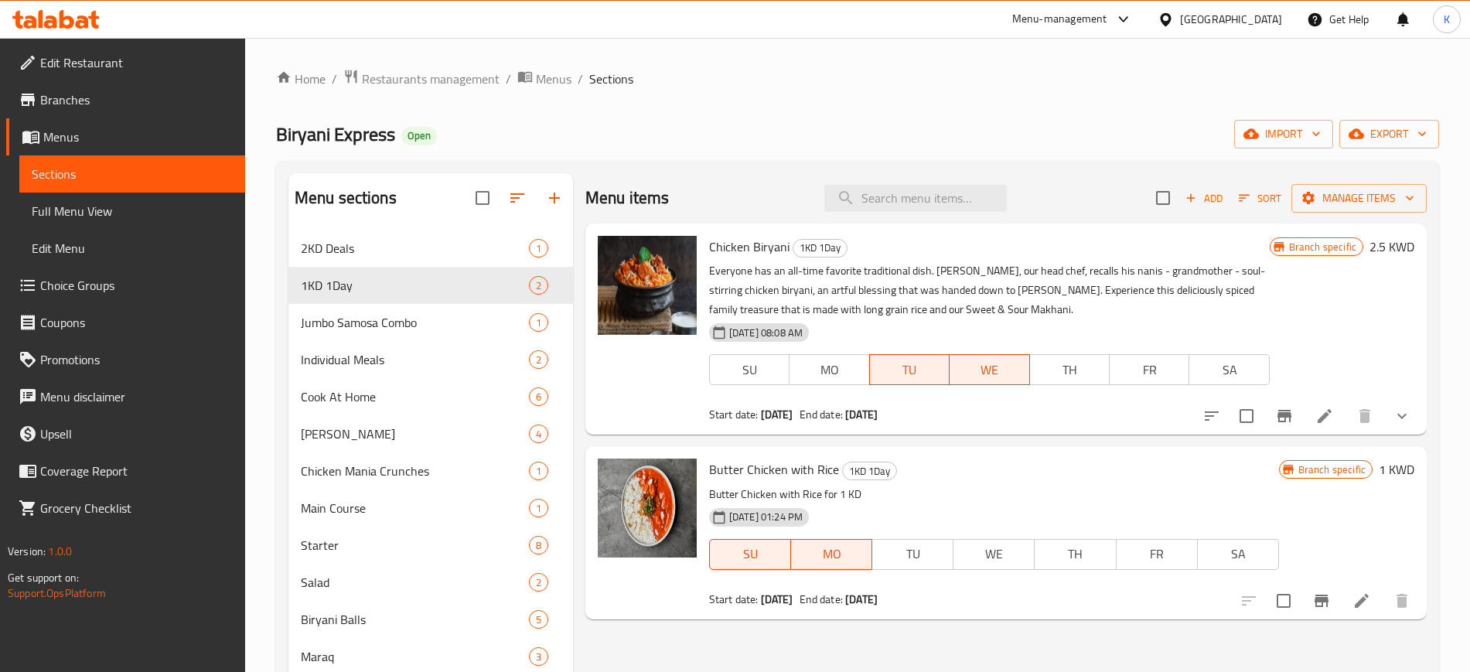
click at [86, 104] on span "Branches" at bounding box center [136, 99] width 193 height 19
